Goal: Navigation & Orientation: Find specific page/section

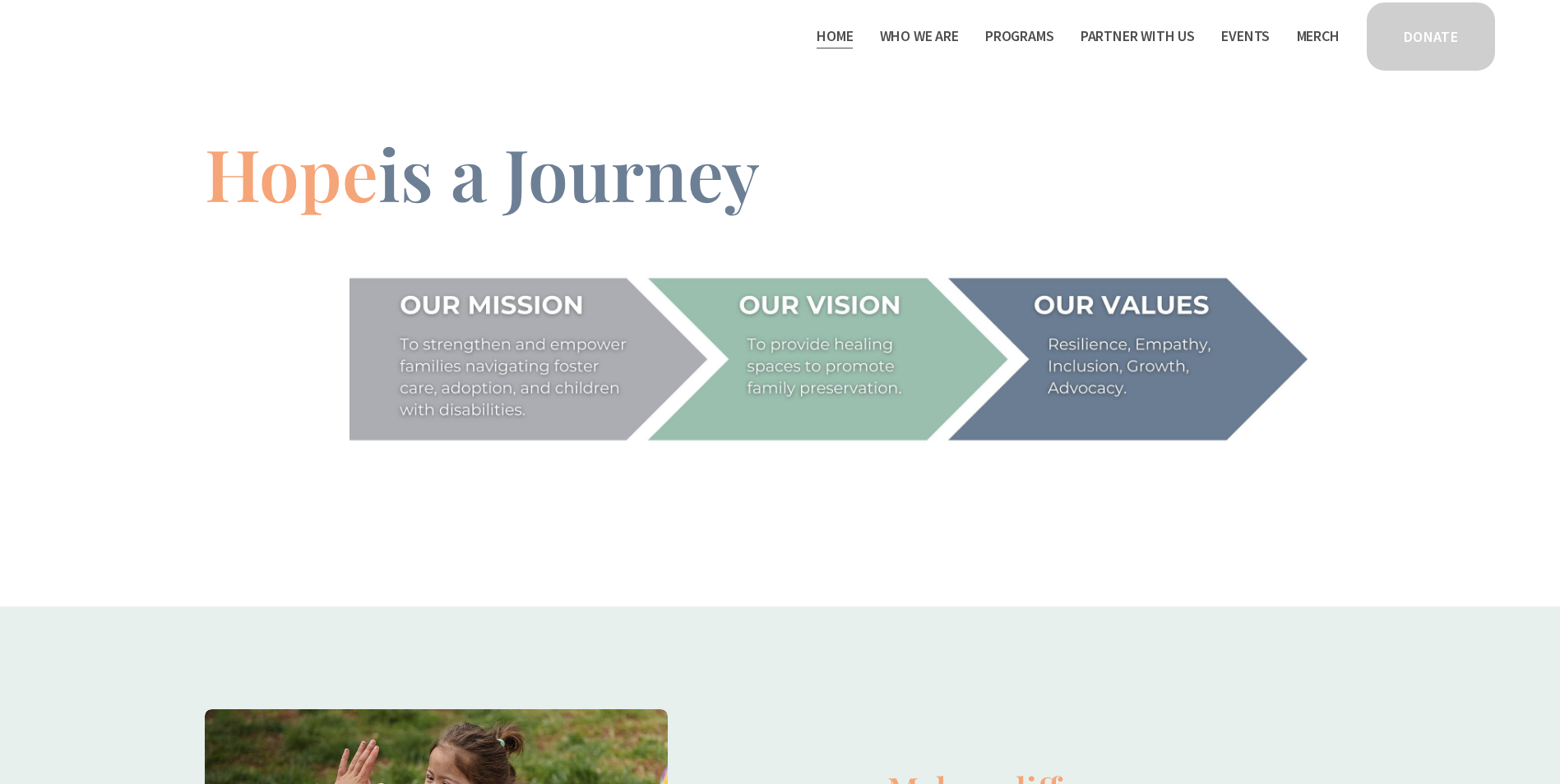
scroll to position [2878, 0]
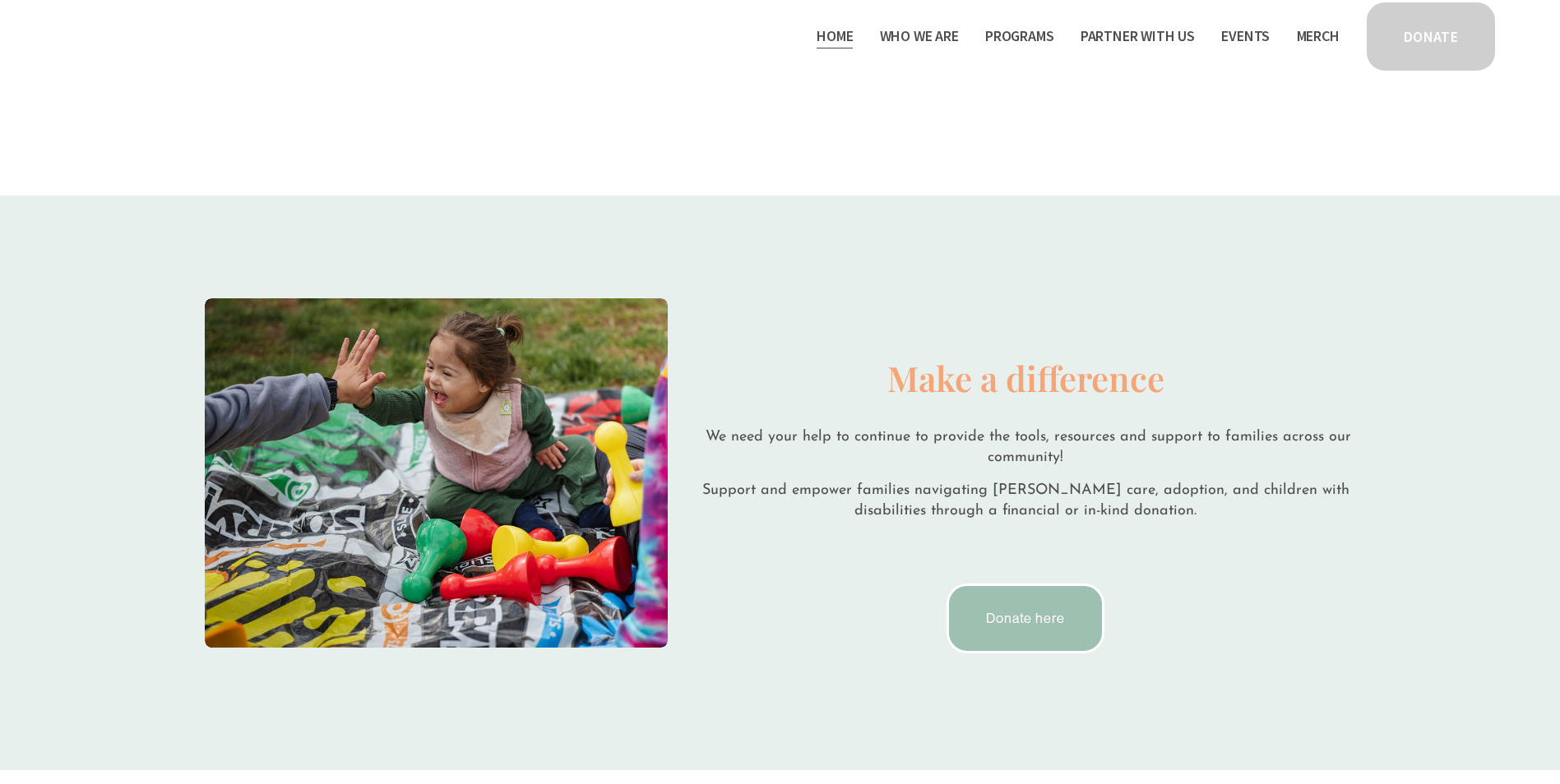
click at [0, 0] on span "Program Partners" at bounding box center [0, 0] width 0 height 0
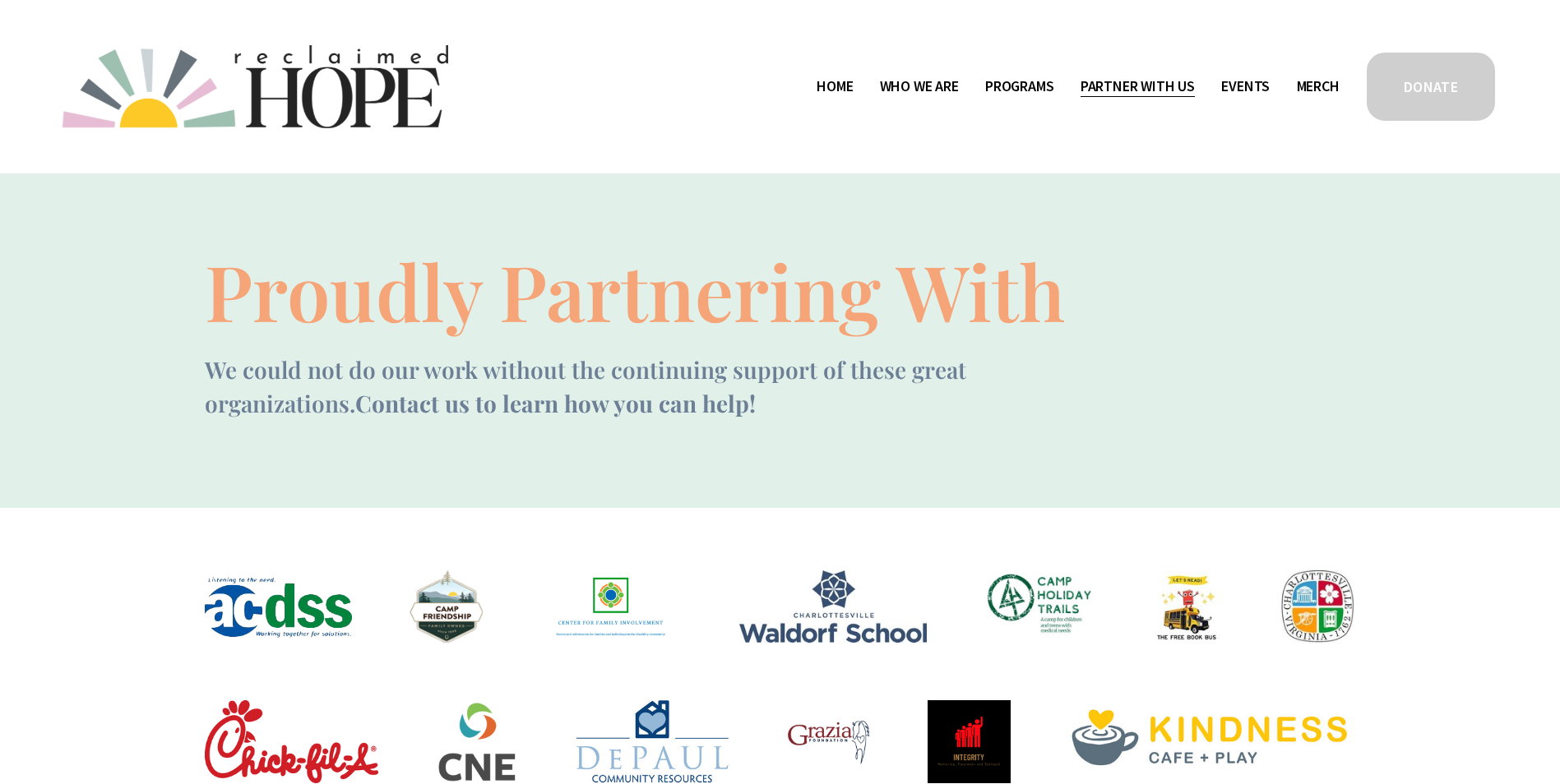
click at [1235, 88] on link "Events" at bounding box center [1245, 86] width 48 height 26
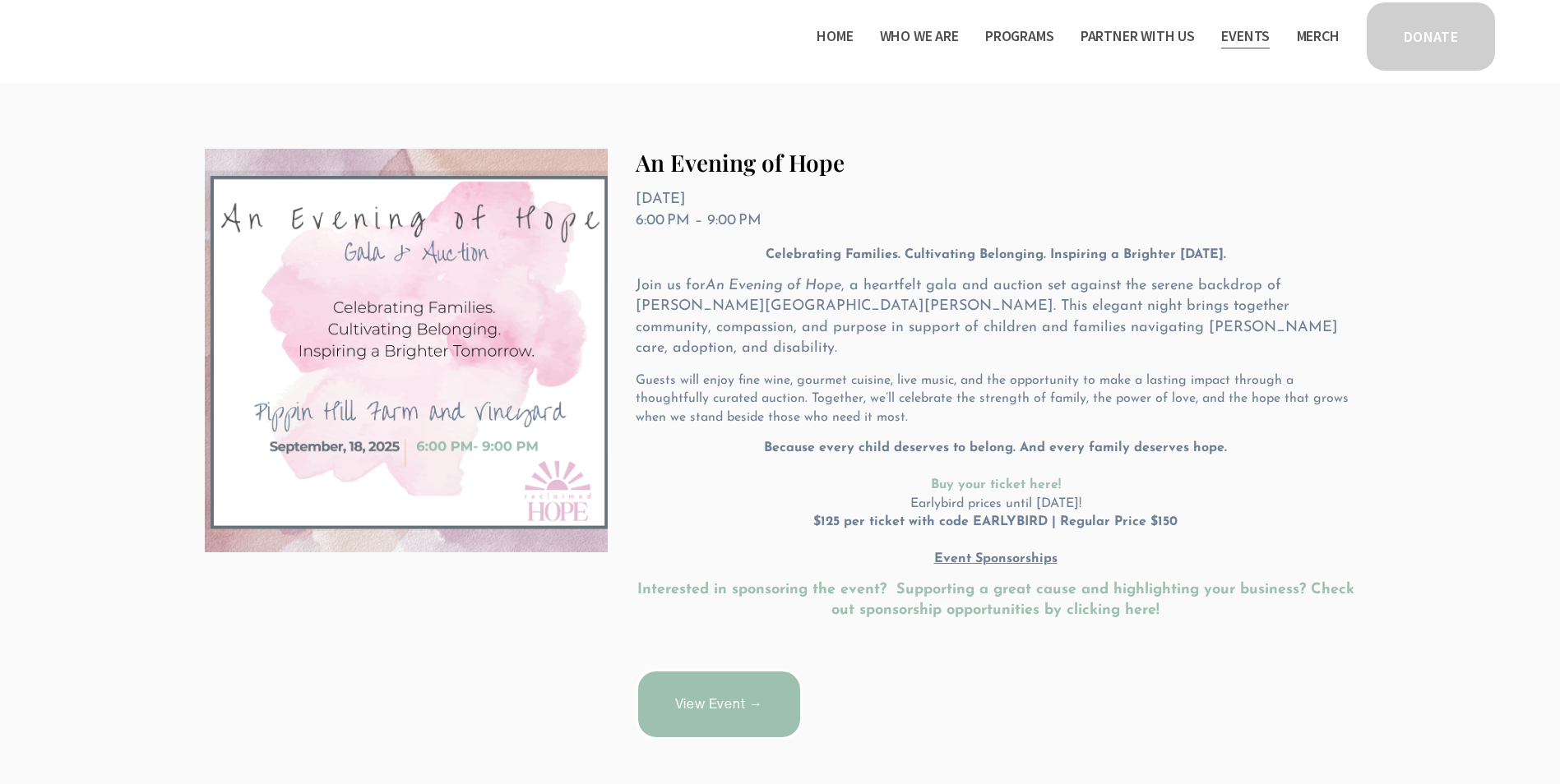
scroll to position [329, 0]
